Goal: Check status: Check status

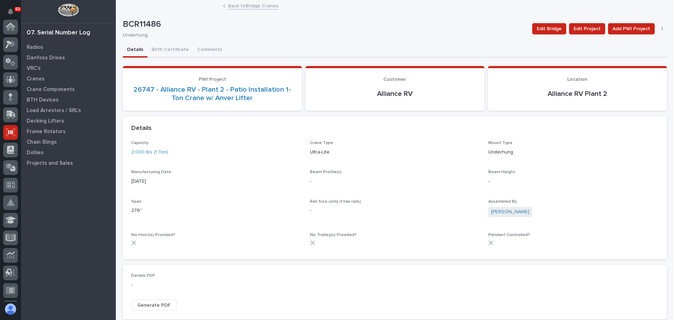
scroll to position [105, 0]
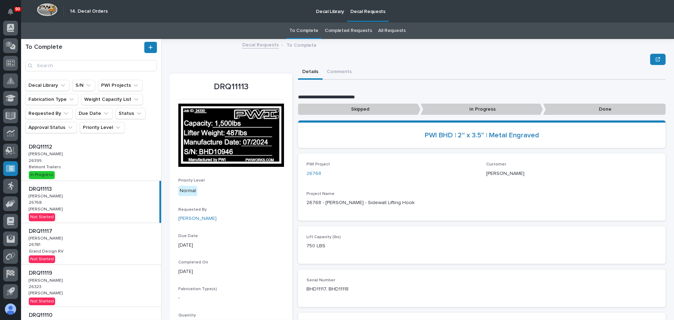
click at [87, 164] on div "DRQ11112 DRQ11112 Adam Yutzy Adam Yutzy 26395 26395 Belmont Trailers Belmont Tr…" at bounding box center [91, 160] width 140 height 42
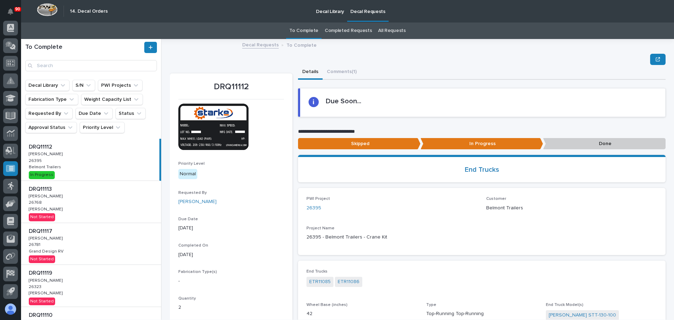
click at [592, 147] on p "Done" at bounding box center [604, 144] width 123 height 12
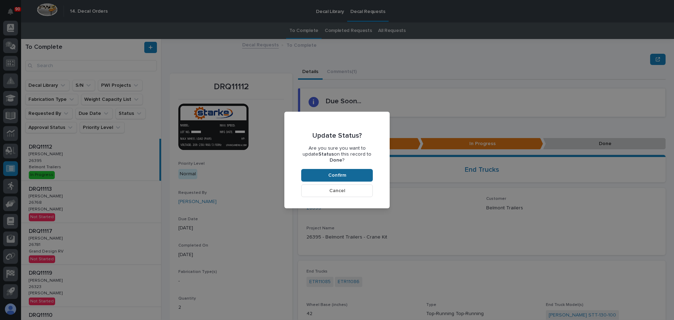
click at [345, 169] on button "Confirm" at bounding box center [337, 175] width 72 height 13
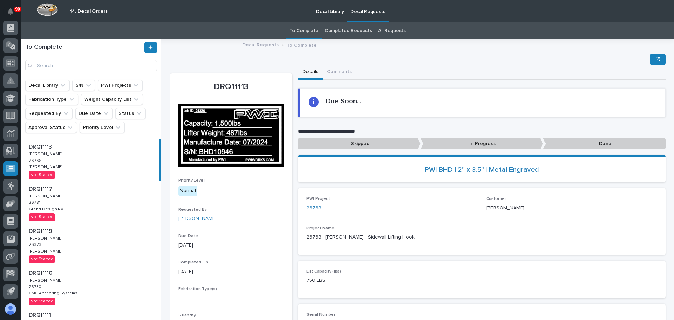
click at [85, 240] on div "DRQ11119 DRQ11119 Ken Overmyer Ken Overmyer 26323 26323 James Ware James Ware N…" at bounding box center [91, 244] width 140 height 42
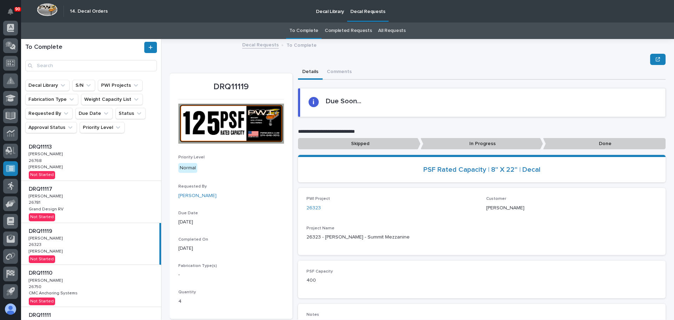
click at [515, 143] on p "In Progress" at bounding box center [482, 144] width 123 height 12
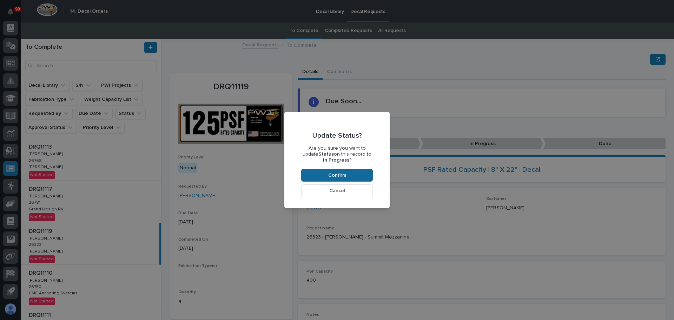
click at [341, 176] on span "Confirm" at bounding box center [337, 175] width 18 height 6
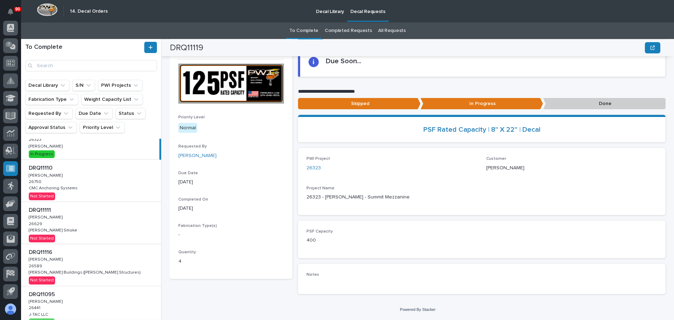
scroll to position [105, 0]
click at [76, 189] on p "CMC Anchoring Systems" at bounding box center [54, 187] width 50 height 6
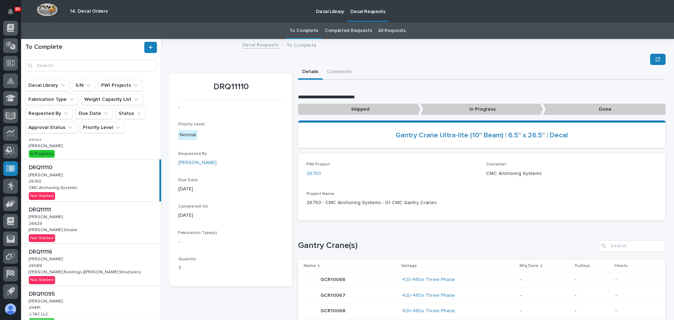
click at [467, 110] on p "In Progress" at bounding box center [482, 110] width 123 height 12
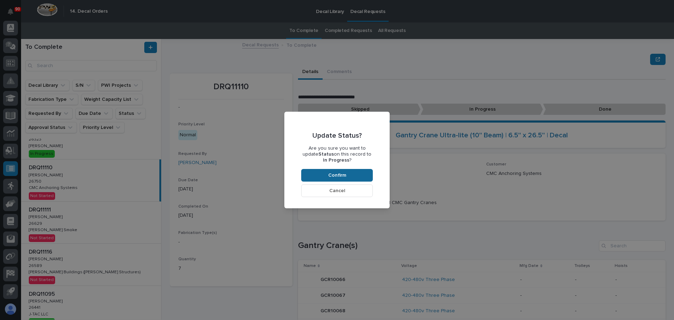
click at [352, 173] on button "Confirm" at bounding box center [337, 175] width 72 height 13
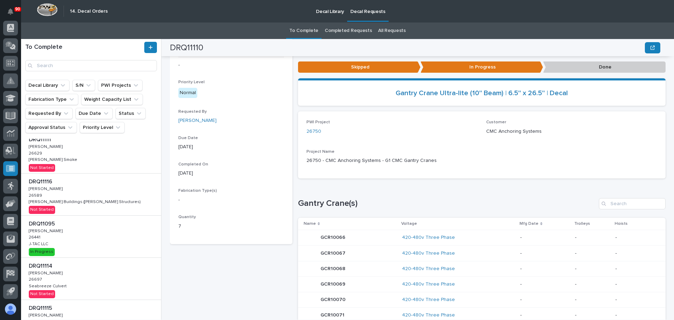
scroll to position [140, 0]
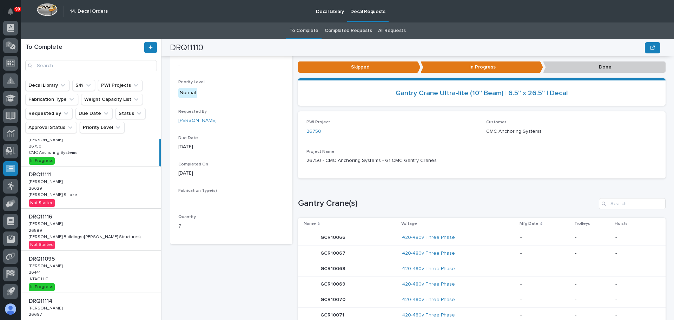
click at [74, 186] on div "DRQ11111 DRQ11111 Adam Yutzy Adam Yutzy 26629 26629 Chiasson Smoke Chiasson Smo…" at bounding box center [91, 187] width 140 height 42
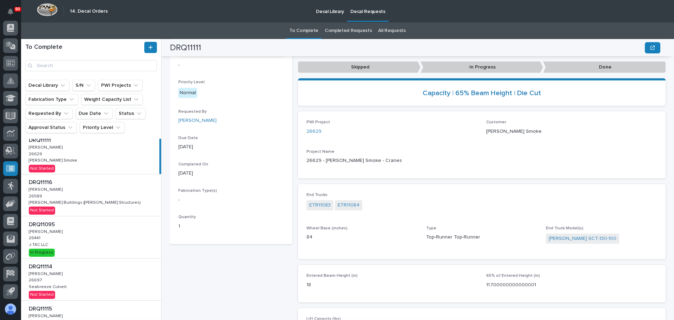
scroll to position [176, 0]
click at [90, 196] on div "DRQ11116 DRQ11116 Adam Yutzy Adam Yutzy 26589 26589 Zook Buildings (Stoltzfus S…" at bounding box center [91, 194] width 140 height 42
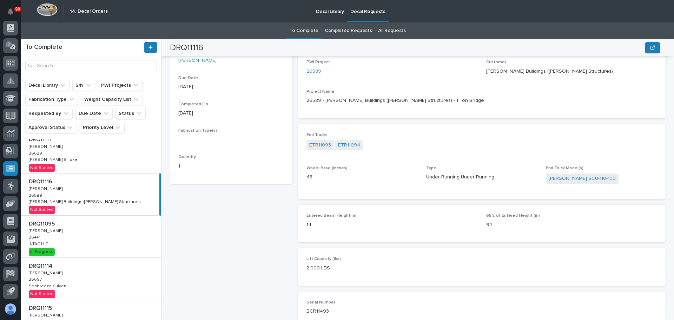
scroll to position [103, 0]
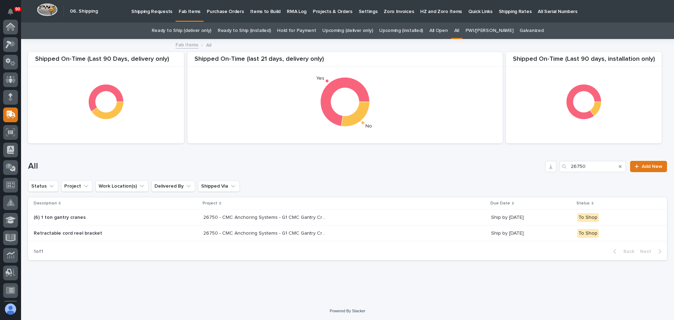
scroll to position [88, 0]
drag, startPoint x: 574, startPoint y: 166, endPoint x: 530, endPoint y: 167, distance: 44.3
click at [530, 167] on div "All 26750 Add New" at bounding box center [347, 166] width 639 height 11
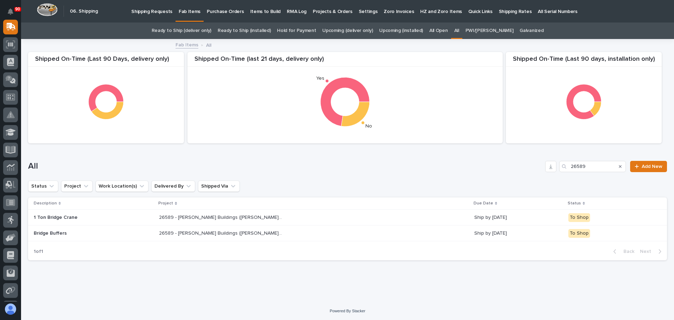
type input "26589"
